Goal: Task Accomplishment & Management: Manage account settings

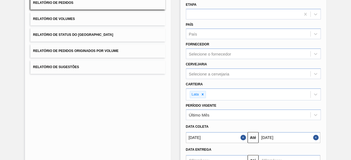
scroll to position [94, 0]
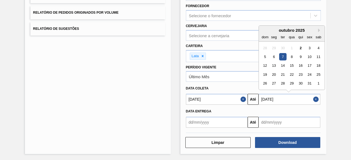
click at [267, 100] on input "[DATE]" at bounding box center [289, 99] width 62 height 11
click at [264, 57] on div "5" at bounding box center [264, 56] width 7 height 7
type input "[DATE]"
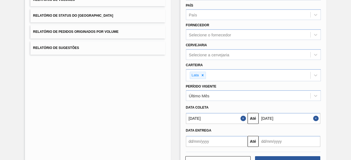
scroll to position [92, 0]
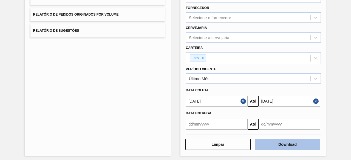
click at [275, 144] on button "Download" at bounding box center [287, 144] width 65 height 11
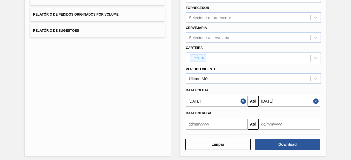
scroll to position [0, 0]
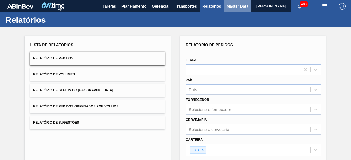
click at [231, 7] on span "Master Data" at bounding box center [237, 6] width 22 height 7
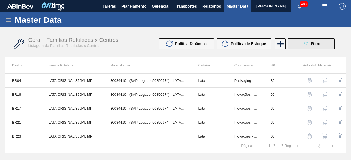
click at [311, 47] on div "089F7B8B-B2A5-4AFE-B5C0-19BA573D28AC Filtro" at bounding box center [311, 44] width 18 height 7
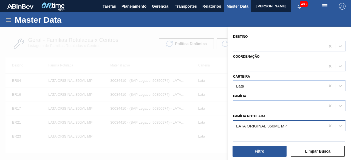
click at [267, 126] on div "LATA ORIGINAL 350ML MP" at bounding box center [261, 126] width 51 height 5
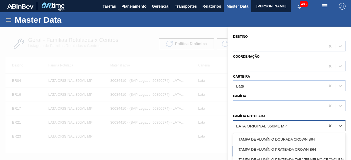
paste Rotulada "LATA FUSION REGULAR 473ML"
type Rotulada "LATA FUSION REGULAR 473ML"
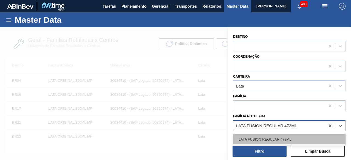
click at [271, 140] on div "LATA FUSION REGULAR 473ML" at bounding box center [289, 139] width 112 height 10
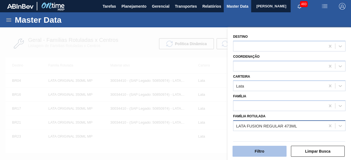
click at [270, 149] on button "Filtro" at bounding box center [259, 151] width 54 height 11
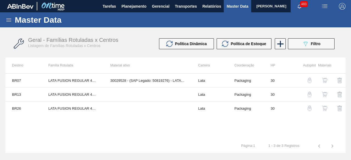
click at [324, 81] on img "button" at bounding box center [324, 80] width 5 height 5
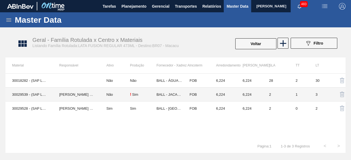
click at [39, 94] on td "30029539 - (SAP Legado: 50819319) - LATA AL 473ML FUSION HULK" at bounding box center [28, 95] width 47 height 14
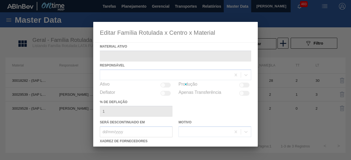
type ativo "30029539 - (SAP Legado: 50819319) - LATA AL 473ML FUSION HULK"
checkbox input "true"
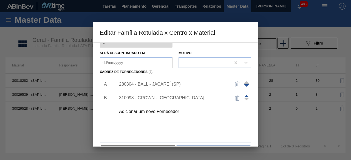
scroll to position [86, 0]
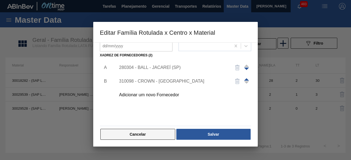
click at [159, 136] on button "Cancelar" at bounding box center [137, 134] width 75 height 11
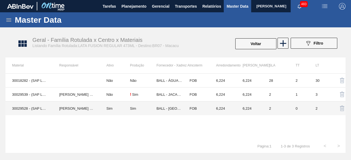
click at [73, 110] on td "[PERSON_NAME] [PERSON_NAME]" at bounding box center [76, 109] width 47 height 14
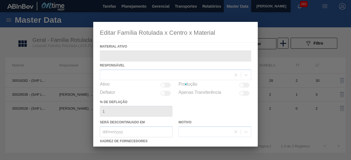
type ativo "30029528 - (SAP Legado: 50819276) - LATA AL 473ML FUSION NIV24"
checkbox input "true"
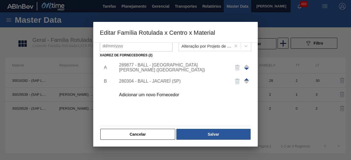
click at [159, 94] on div "Adicionar um novo Fornecedor" at bounding box center [172, 95] width 107 height 5
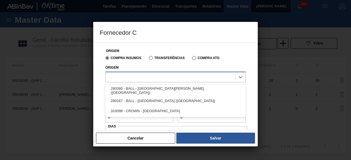
click at [155, 79] on div at bounding box center [170, 77] width 130 height 8
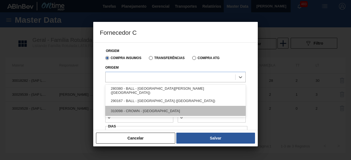
click at [159, 110] on div "310098 - CROWN - [GEOGRAPHIC_DATA]" at bounding box center [175, 111] width 140 height 10
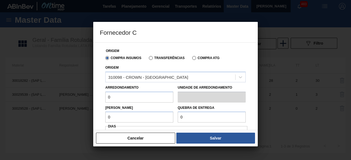
click at [151, 98] on input "0" at bounding box center [139, 97] width 68 height 11
click at [158, 97] on input "0" at bounding box center [139, 97] width 68 height 11
type input "6,224"
click at [145, 116] on input "6" at bounding box center [139, 117] width 68 height 11
type input "6,224"
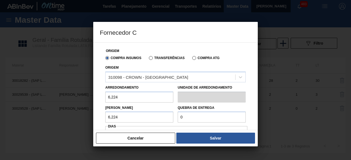
click at [185, 118] on input "0" at bounding box center [212, 117] width 68 height 11
type input "124,48"
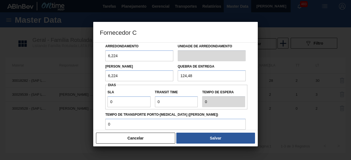
scroll to position [49, 0]
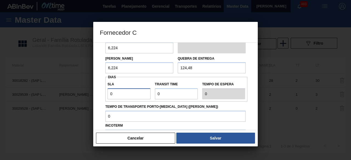
click at [128, 93] on input "0" at bounding box center [128, 93] width 43 height 11
type input "01"
type input "1"
click at [169, 95] on input "Transit Time" at bounding box center [176, 93] width 43 height 11
type input "01"
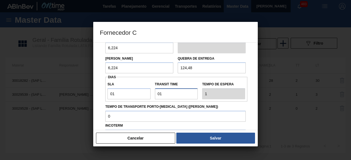
type input "2"
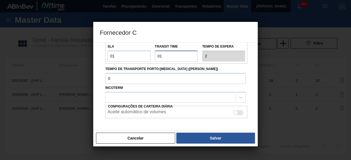
scroll to position [95, 0]
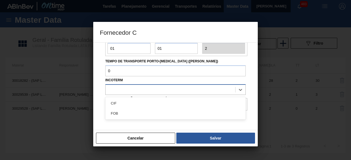
click at [170, 90] on div at bounding box center [170, 90] width 130 height 8
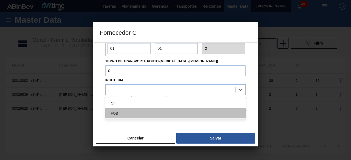
click at [173, 115] on div "FOB" at bounding box center [175, 113] width 140 height 10
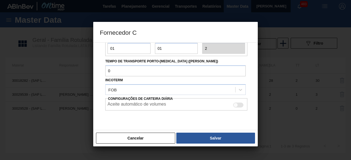
click at [237, 104] on div at bounding box center [238, 105] width 10 height 5
checkbox input "true"
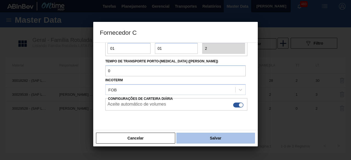
click at [234, 136] on button "Salvar" at bounding box center [215, 138] width 79 height 11
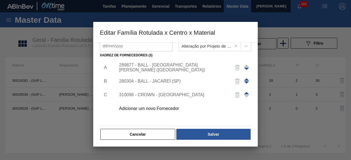
click at [178, 94] on div "310098 - CROWN - [GEOGRAPHIC_DATA]" at bounding box center [172, 95] width 107 height 5
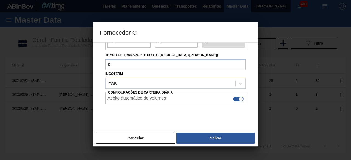
scroll to position [84, 0]
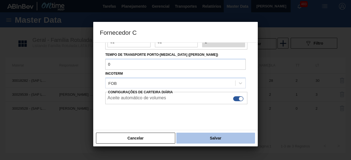
click at [199, 135] on button "Salvar" at bounding box center [215, 138] width 79 height 11
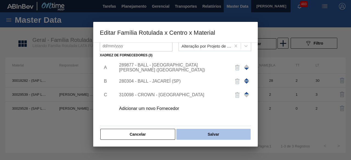
click at [208, 133] on button "Salvar" at bounding box center [213, 134] width 74 height 11
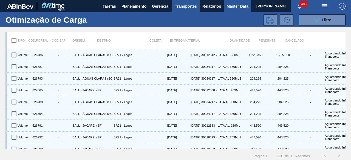
scroll to position [266, 0]
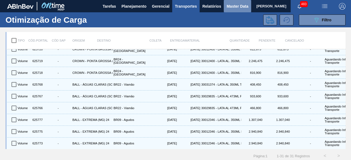
click at [232, 6] on span "Master Data" at bounding box center [237, 6] width 22 height 7
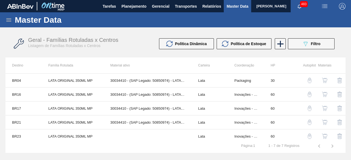
click at [8, 18] on icon at bounding box center [8, 19] width 5 height 3
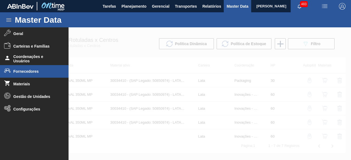
click at [31, 74] on li "Fornecedores" at bounding box center [34, 71] width 68 height 13
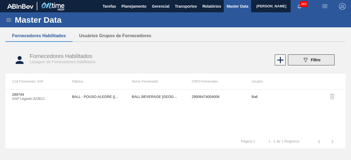
click at [303, 62] on icon "089F7B8B-B2A5-4AFE-B5C0-19BA573D28AC" at bounding box center [305, 60] width 7 height 7
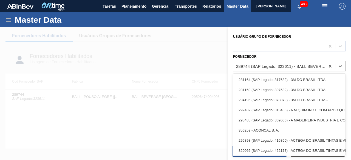
click at [271, 65] on div "289744 (SAP Legado: 323611) - BALL BEVERAGE CAN SOUTH AMERICA SA" at bounding box center [281, 66] width 90 height 5
paste input "441105"
type input "441105"
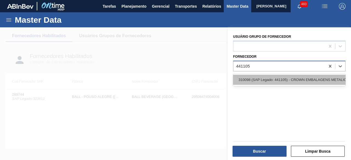
click at [273, 77] on div "310098 (SAP Legado: 441105) - CROWN EMBALAGENS METALICAS DA" at bounding box center [289, 80] width 112 height 10
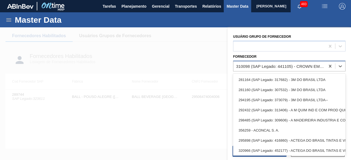
click at [264, 64] on div "310098 (SAP Legado: 441105) - CROWN EMBALAGENS METALICAS DA" at bounding box center [281, 66] width 90 height 5
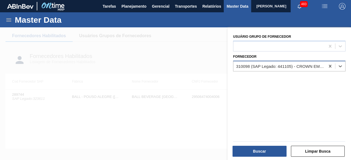
click at [264, 64] on div "310098 (SAP Legado: 441105) - CROWN EMBALAGENS METALICAS DA" at bounding box center [281, 66] width 90 height 5
paste input "441105"
type input "441105"
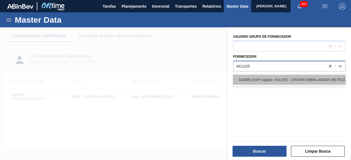
click at [269, 78] on div "310098 (SAP Legado: 441105) - CROWN EMBALAGENS METALICAS DA" at bounding box center [289, 80] width 112 height 10
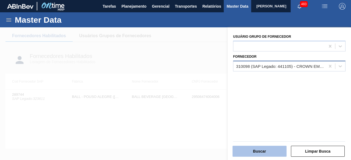
click at [270, 151] on button "Buscar" at bounding box center [259, 151] width 54 height 11
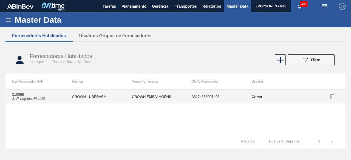
click at [100, 94] on td "CROWN - UBERABA" at bounding box center [95, 97] width 60 height 14
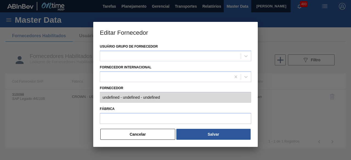
type input "310098 (SAP Legado: 441105) - CROWN EMBALAGENS METALICAS DA - 33174335001408"
type input "CROWN - UBERABA"
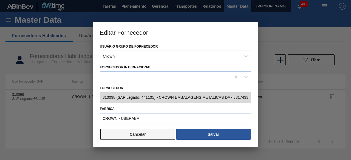
click at [161, 136] on button "Cancelar" at bounding box center [137, 134] width 75 height 11
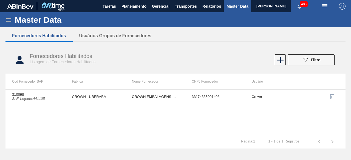
click at [6, 20] on icon at bounding box center [8, 20] width 7 height 7
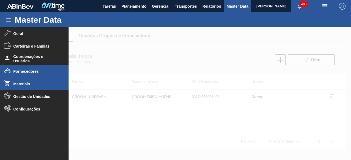
click at [33, 83] on span "Materiais" at bounding box center [35, 84] width 45 height 4
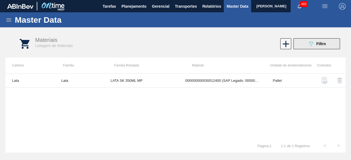
click at [312, 40] on button "089F7B8B-B2A5-4AFE-B5C0-19BA573D28AC Filtro" at bounding box center [316, 43] width 47 height 11
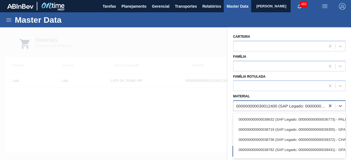
click at [269, 106] on div "000000000030012400 (SAP Legado: 000000000050798763) - LATA AL. 350ML SK MP 429" at bounding box center [281, 106] width 90 height 5
paste input "30033733"
type input "30033733"
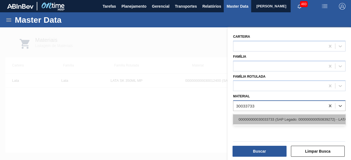
click at [268, 119] on div "000000000030033733 (SAP Legado: 000000000050839272) - LATA AL 269ML GT NIV25" at bounding box center [289, 120] width 112 height 10
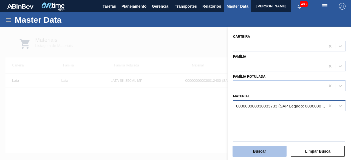
click at [270, 151] on button "Buscar" at bounding box center [259, 151] width 54 height 11
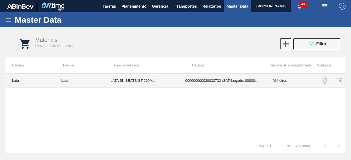
click at [144, 77] on td "LATA SK BEATS GT 269ML" at bounding box center [141, 81] width 75 height 14
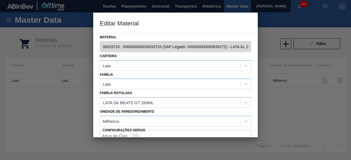
scroll to position [23, 0]
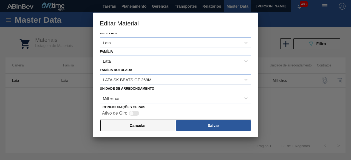
click at [148, 121] on button "Cancelar" at bounding box center [137, 125] width 75 height 11
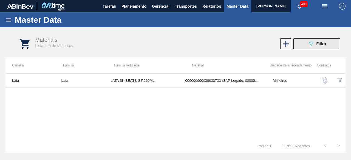
click at [300, 45] on button "089F7B8B-B2A5-4AFE-B5C0-19BA573D28AC Filtro" at bounding box center [316, 43] width 47 height 11
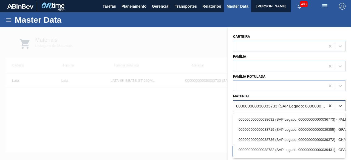
click at [275, 105] on div "000000000030033733 (SAP Legado: 000000000050839272) - LATA AL 269ML GT NIV25" at bounding box center [281, 106] width 90 height 5
paste input "30029539"
type input "30029539"
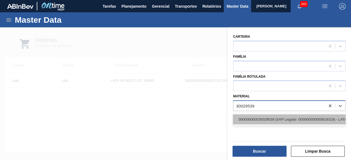
click at [270, 119] on div "000000000030029539 (SAP Legado: 000000000050819319) - LATA AL 473ML FUSION HULK" at bounding box center [289, 120] width 112 height 10
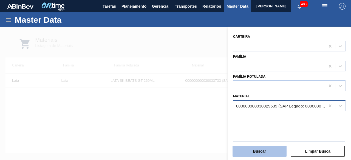
click at [267, 149] on button "Buscar" at bounding box center [259, 151] width 54 height 11
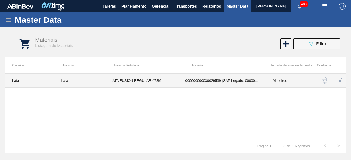
click at [148, 82] on td "LATA FUSION REGULAR 473ML" at bounding box center [141, 81] width 75 height 14
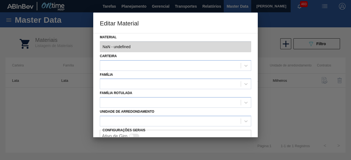
type input "30029539 - 000000000030029539 (SAP Legado: 000000000050819319) - LATA AL 473ML …"
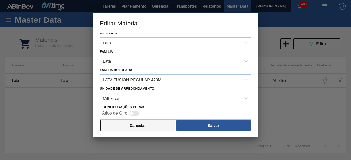
click at [165, 125] on button "Cancelar" at bounding box center [137, 125] width 75 height 11
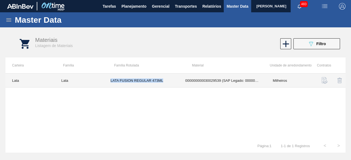
drag, startPoint x: 110, startPoint y: 81, endPoint x: 167, endPoint y: 79, distance: 57.3
click at [167, 79] on td "LATA FUSION REGULAR 473ML" at bounding box center [141, 81] width 75 height 14
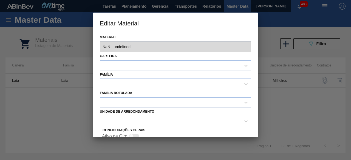
type input "30029539 - 000000000030029539 (SAP Legado: 000000000050819319) - LATA AL 473ML …"
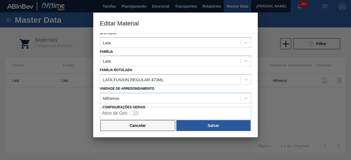
click at [150, 123] on button "Cancelar" at bounding box center [137, 125] width 75 height 11
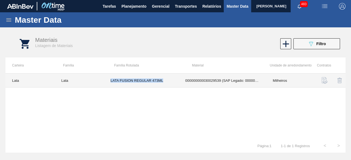
copy td "LATA FUSION REGULAR 473ML"
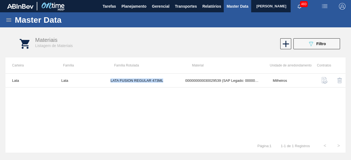
click at [8, 19] on icon at bounding box center [8, 19] width 5 height 3
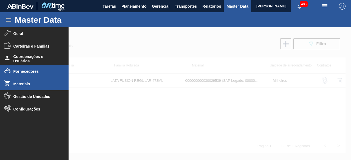
click at [33, 70] on span "Fornecedores" at bounding box center [35, 71] width 45 height 4
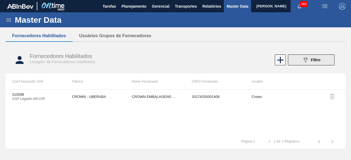
click at [306, 63] on icon "089F7B8B-B2A5-4AFE-B5C0-19BA573D28AC" at bounding box center [305, 60] width 7 height 7
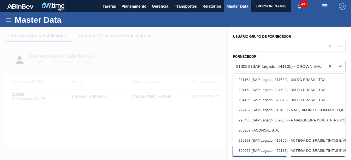
click at [272, 66] on div "310098 (SAP Legado: 441105) - CROWN EMBALAGENS METALICAS DA" at bounding box center [281, 66] width 90 height 5
paste input "441105"
type input "441105"
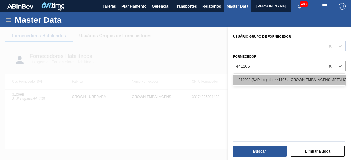
click at [273, 79] on div "310098 (SAP Legado: 441105) - CROWN EMBALAGENS METALICAS DA" at bounding box center [289, 80] width 112 height 10
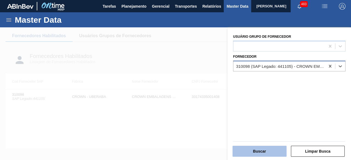
click at [271, 150] on button "Buscar" at bounding box center [259, 151] width 54 height 11
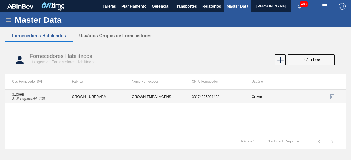
click at [121, 99] on td "CROWN - UBERABA" at bounding box center [95, 97] width 60 height 14
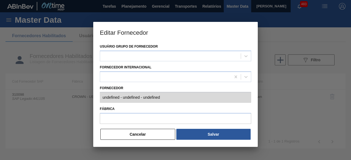
type input "310098 (SAP Legado: 441105) - CROWN EMBALAGENS METALICAS DA - 33174335001408"
type input "CROWN - UBERABA"
